Goal: Check status: Check status

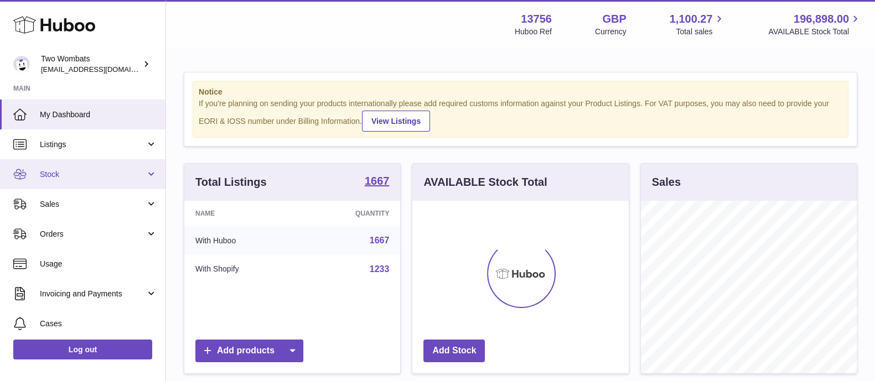
scroll to position [173, 215]
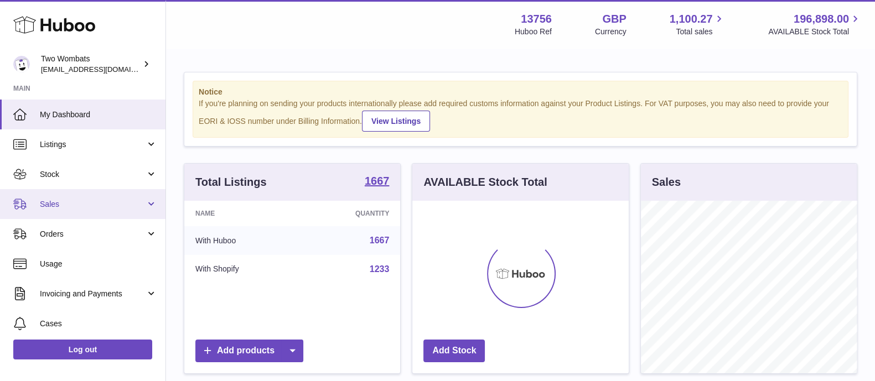
click at [91, 199] on span "Sales" at bounding box center [93, 204] width 106 height 11
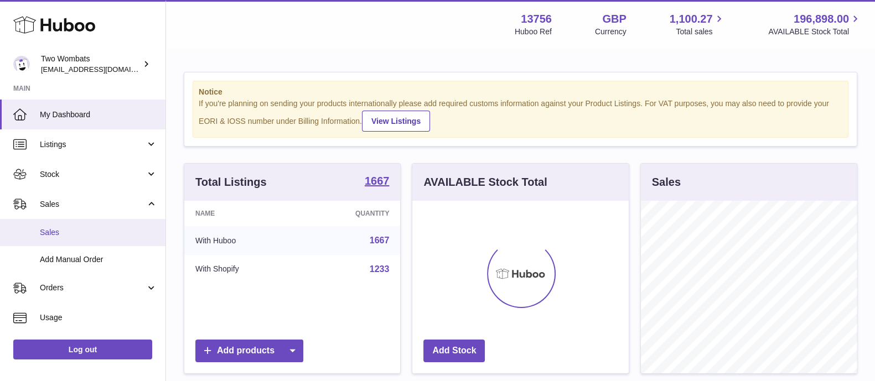
click at [83, 223] on link "Sales" at bounding box center [83, 232] width 166 height 27
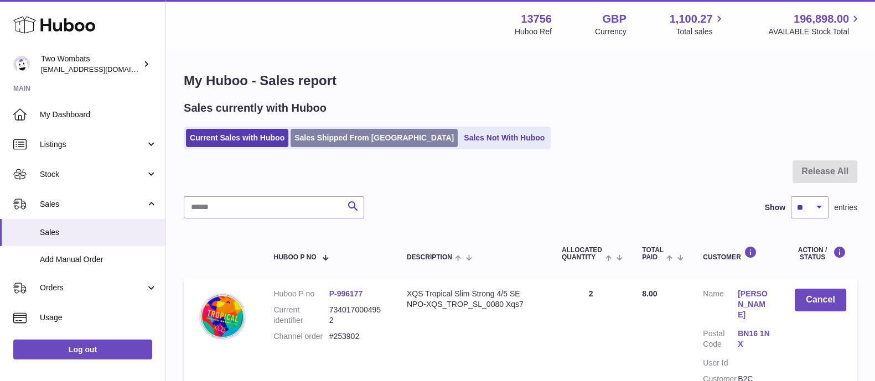
click at [349, 142] on link "Sales Shipped From [GEOGRAPHIC_DATA]" at bounding box center [374, 138] width 167 height 18
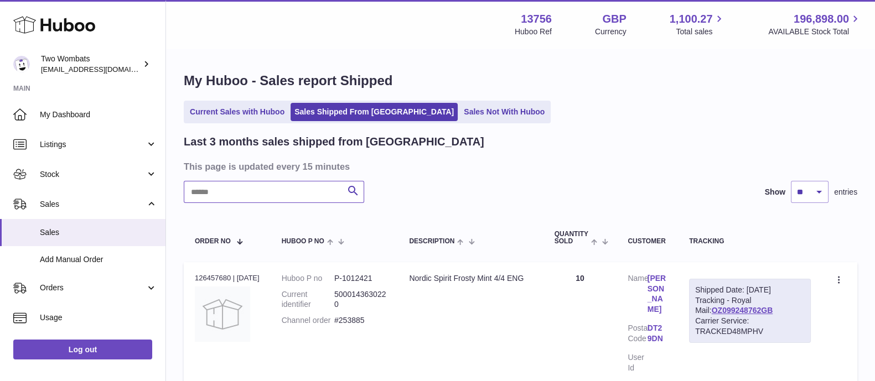
click at [250, 199] on input "text" at bounding box center [274, 192] width 180 height 22
type input "******"
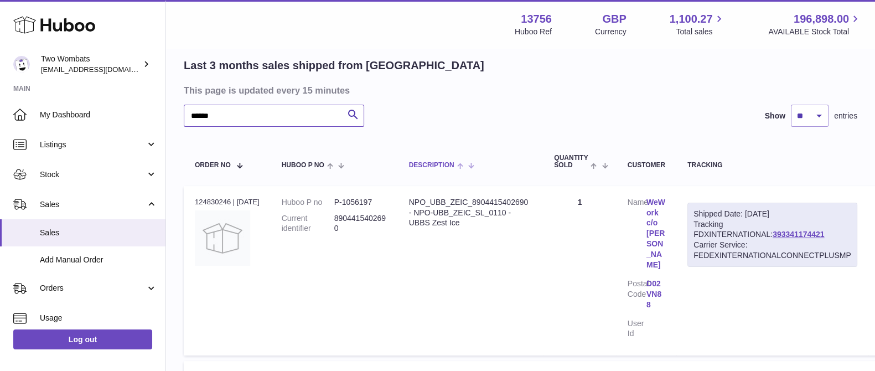
scroll to position [324, 0]
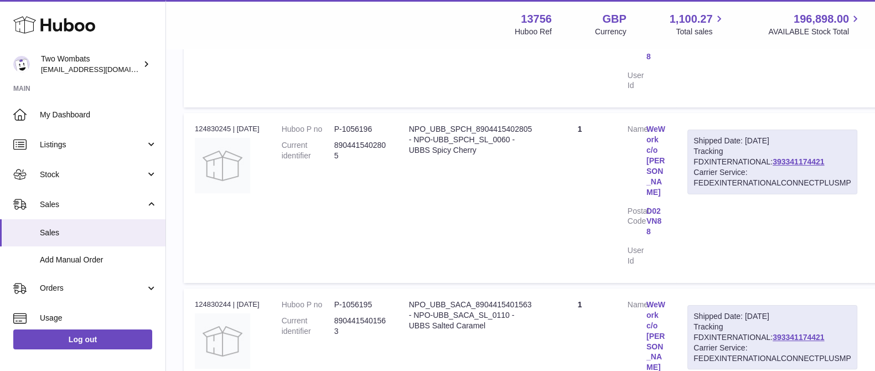
click at [212, 299] on div "Order no 124830244 | 16th Sep" at bounding box center [227, 304] width 65 height 10
copy div "124830244"
